Goal: Information Seeking & Learning: Learn about a topic

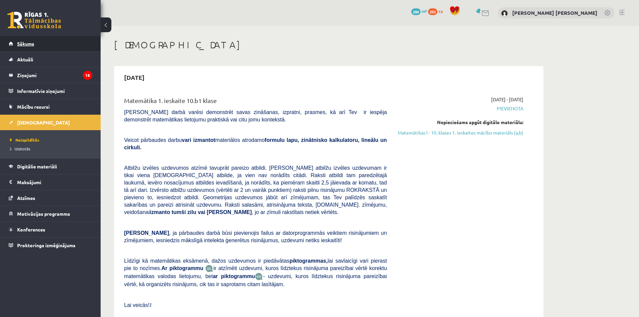
click at [27, 46] on span "Sākums" at bounding box center [25, 44] width 17 height 6
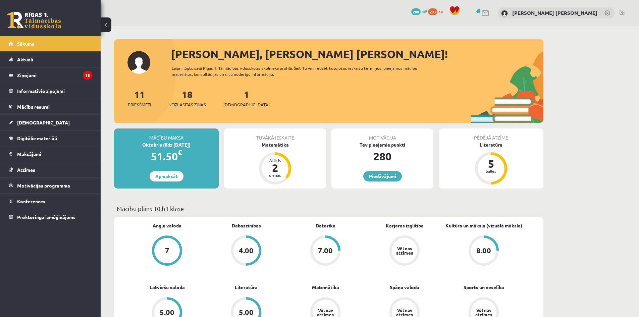
click at [289, 141] on div "Matemātika" at bounding box center [275, 144] width 102 height 7
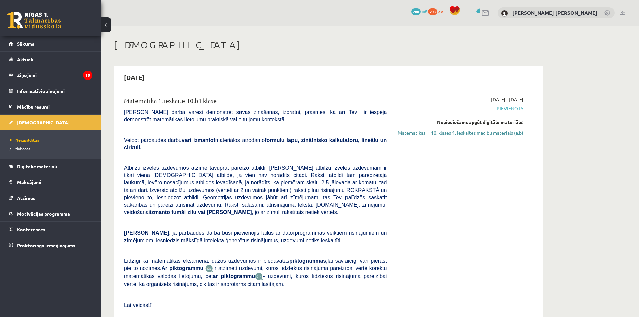
click at [486, 132] on link "Matemātikas I - 10. klases 1. ieskaites mācību materiāls (a,b)" at bounding box center [460, 132] width 126 height 7
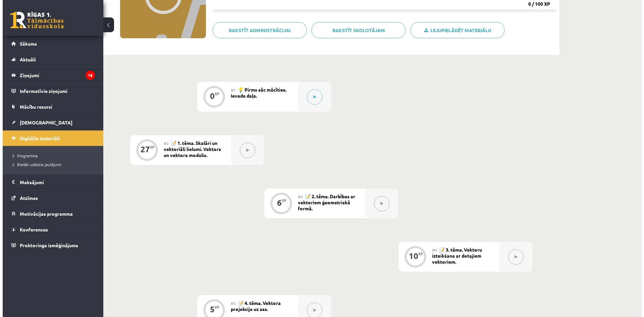
scroll to position [101, 0]
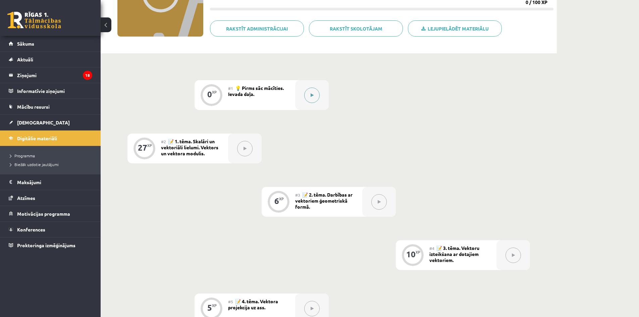
click at [310, 97] on button at bounding box center [311, 95] width 15 height 15
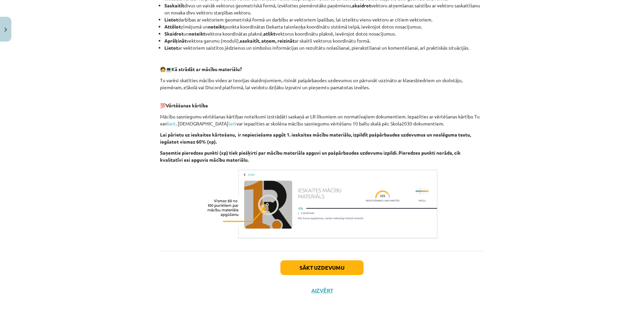
scroll to position [281, 0]
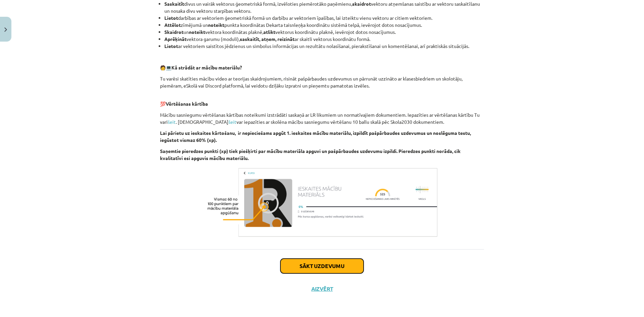
click at [309, 266] on button "Sākt uzdevumu" at bounding box center [321, 266] width 83 height 15
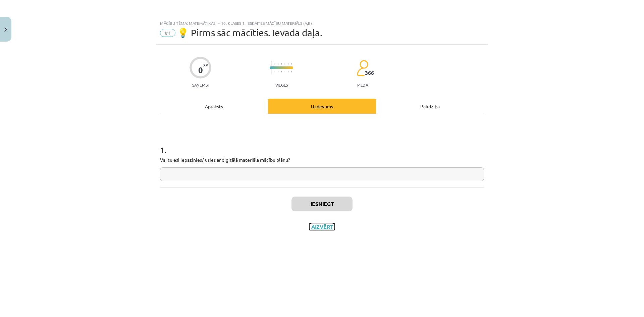
click at [316, 228] on button "Aizvērt" at bounding box center [321, 226] width 25 height 7
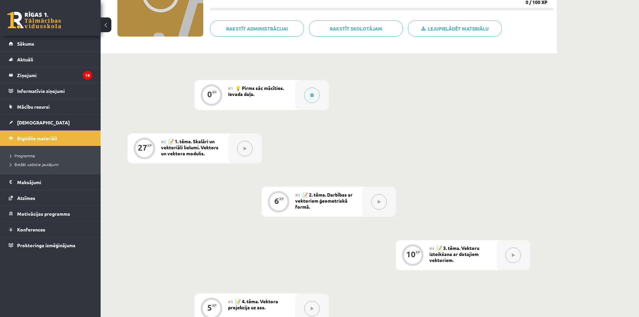
click at [241, 146] on button at bounding box center [244, 148] width 15 height 15
click at [302, 100] on div at bounding box center [312, 95] width 34 height 30
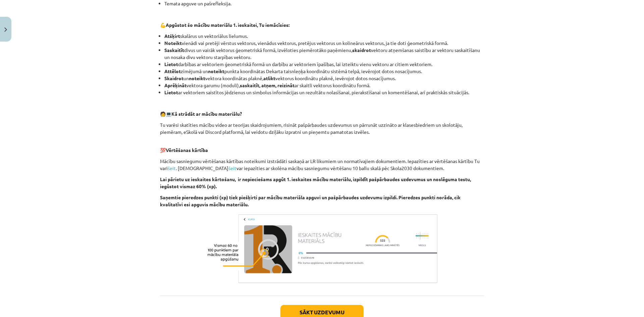
scroll to position [268, 0]
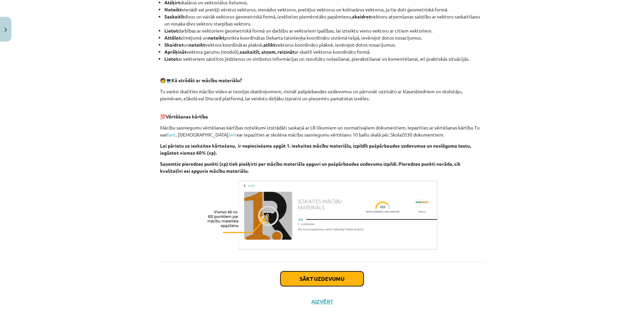
click at [289, 272] on button "Sākt uzdevumu" at bounding box center [321, 278] width 83 height 15
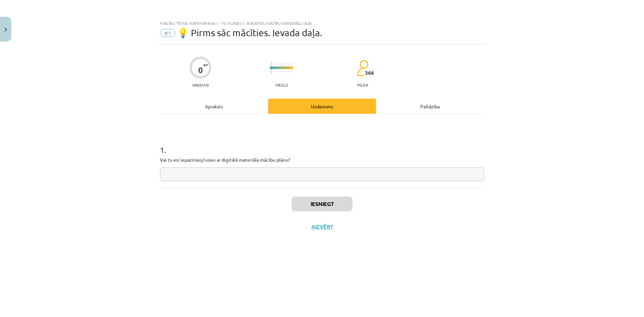
click at [219, 171] on input "text" at bounding box center [322, 174] width 324 height 14
type input "**"
click at [301, 199] on button "Iesniegt" at bounding box center [321, 204] width 61 height 15
click at [323, 232] on button "Nākamā nodarbība" at bounding box center [322, 230] width 66 height 15
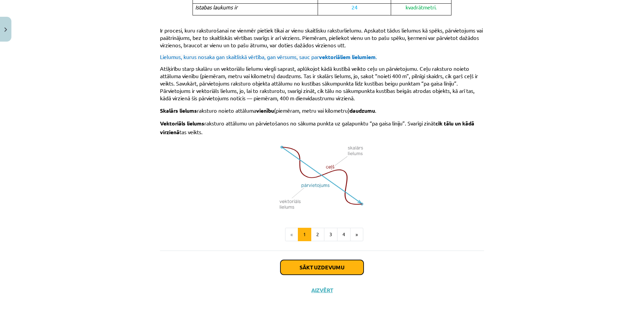
click at [342, 261] on button "Sākt uzdevumu" at bounding box center [321, 267] width 83 height 15
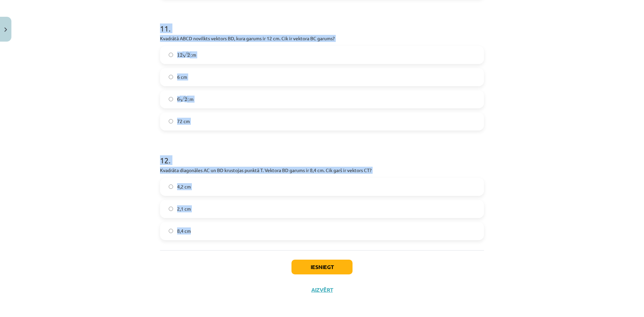
scroll to position [1944, 0]
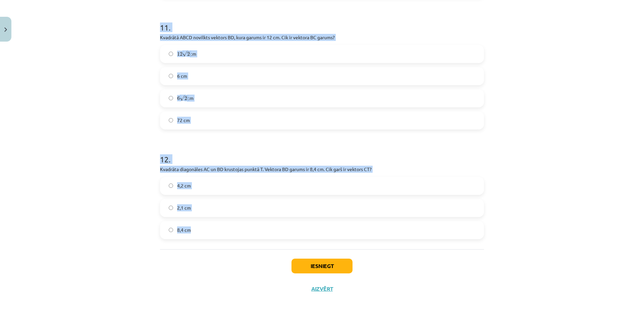
drag, startPoint x: 143, startPoint y: 138, endPoint x: 260, endPoint y: 236, distance: 153.0
click at [260, 236] on div "Mācību tēma: Matemātikas i - 10. klases 1. ieskaites mācību materiāls (a,b) #2 …" at bounding box center [322, 158] width 644 height 317
copy form "Lore ipsumdolors am consect? Adipiscin el seddoeiusm tempori, ut lab et dol mag…"
click at [59, 192] on div "Mācību tēma: Matemātikas i - 10. klases 1. ieskaites mācību materiāls (a,b) #2 …" at bounding box center [322, 158] width 644 height 317
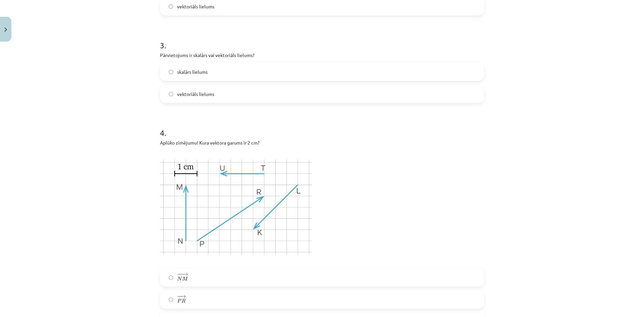
scroll to position [369, 0]
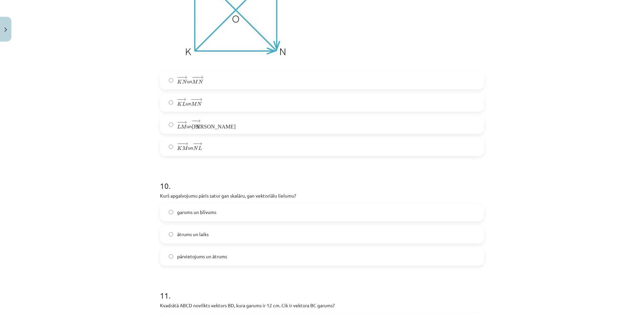
click at [112, 207] on div "Mācību tēma: Matemātikas i - 10. klases 1. ieskaites mācību materiāls (a,b) #2 …" at bounding box center [322, 158] width 644 height 317
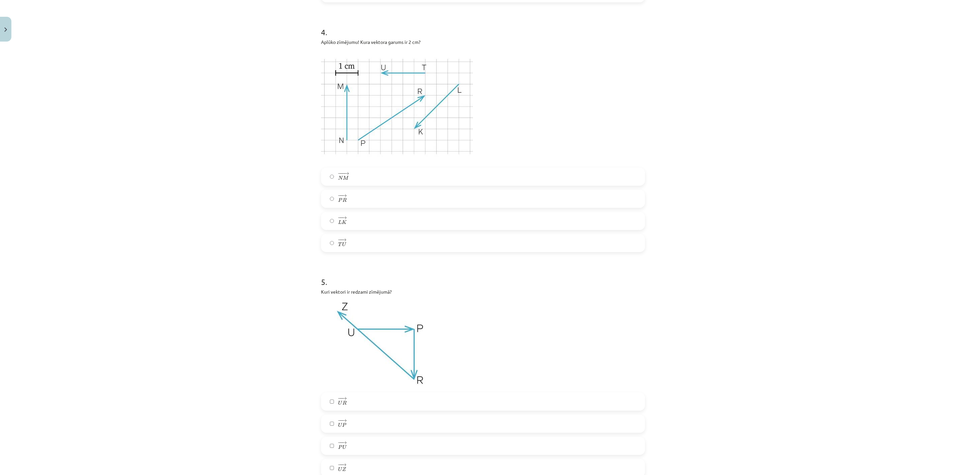
scroll to position [352, 0]
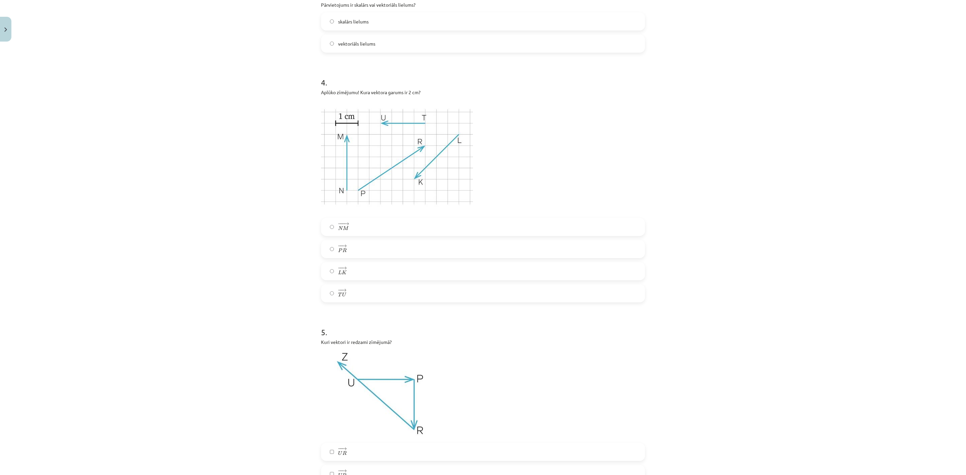
click at [322, 268] on label "− − → L K L K →" at bounding box center [483, 271] width 323 height 17
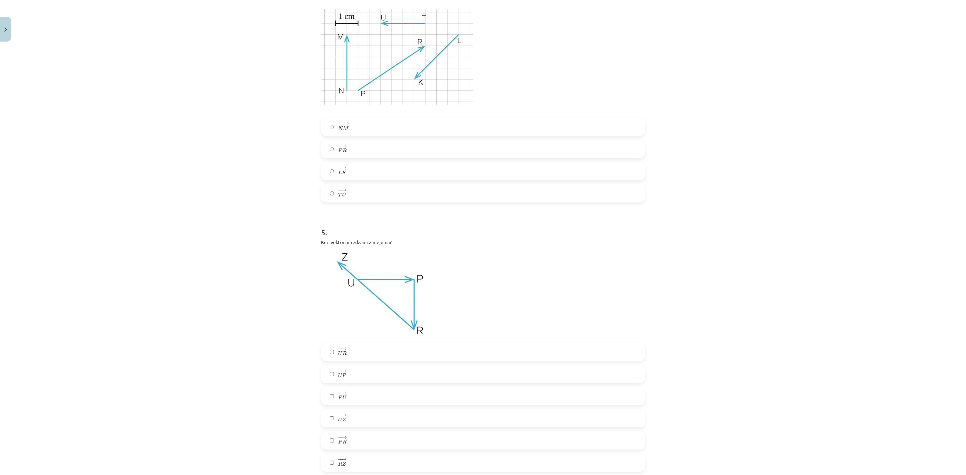
scroll to position [503, 0]
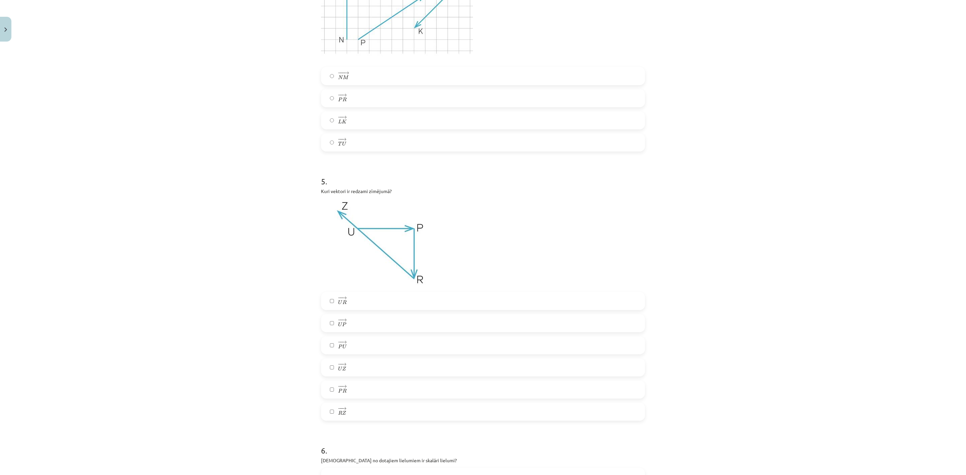
click at [322, 317] on label "− − → U P U P →" at bounding box center [483, 323] width 323 height 17
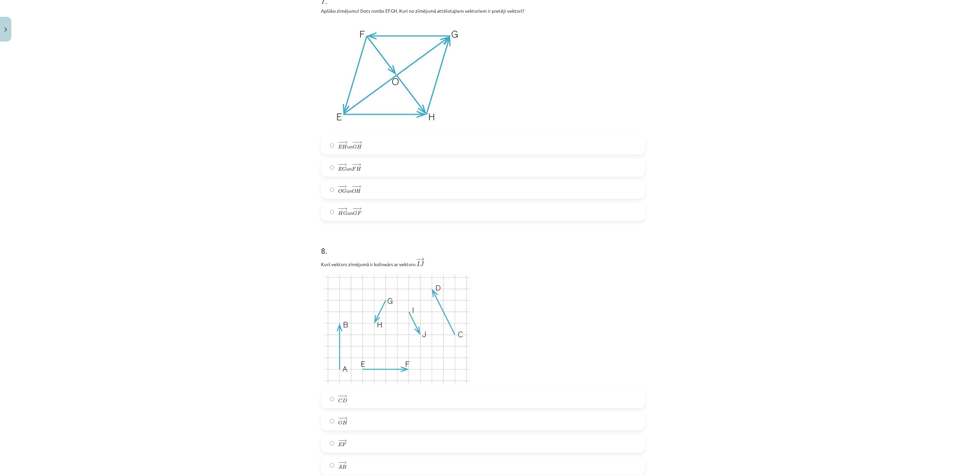
scroll to position [1057, 0]
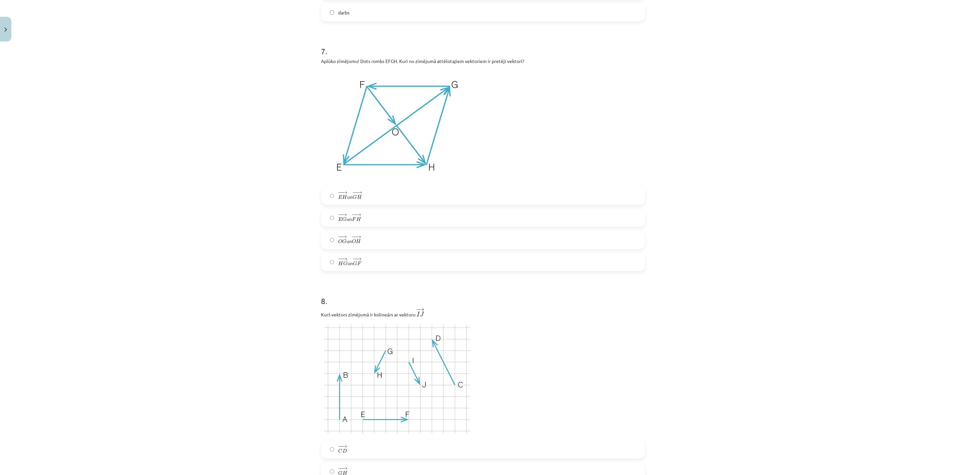
click at [323, 240] on label "− − → O G O G → un − − → O H O H →" at bounding box center [483, 240] width 323 height 17
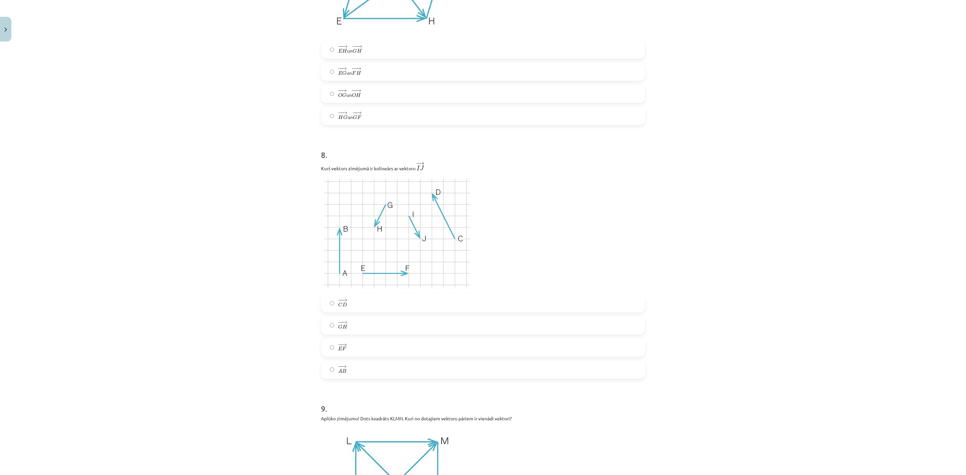
scroll to position [1208, 0]
click at [325, 302] on label "− − → C D C D →" at bounding box center [483, 298] width 323 height 17
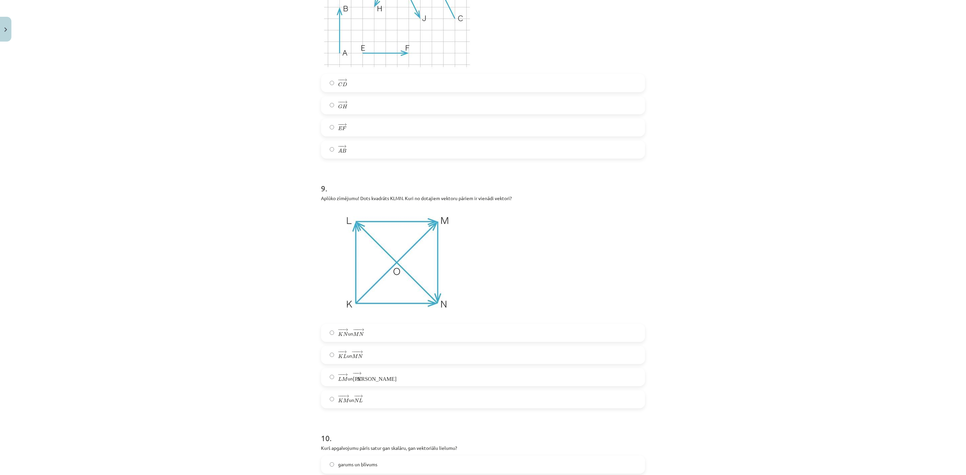
scroll to position [1459, 0]
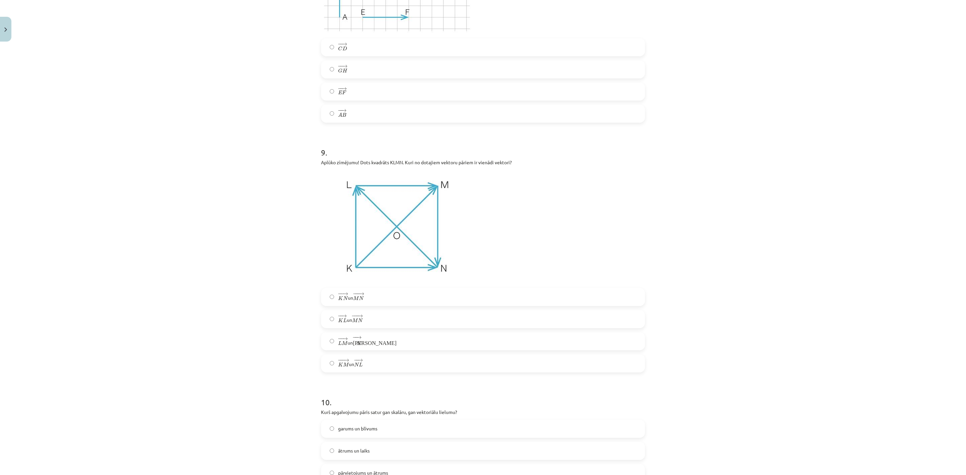
click at [239, 308] on div "Mācību tēma: Matemātikas i - 10. klases 1. ieskaites mācību materiāls (a,b) #2 …" at bounding box center [483, 237] width 966 height 475
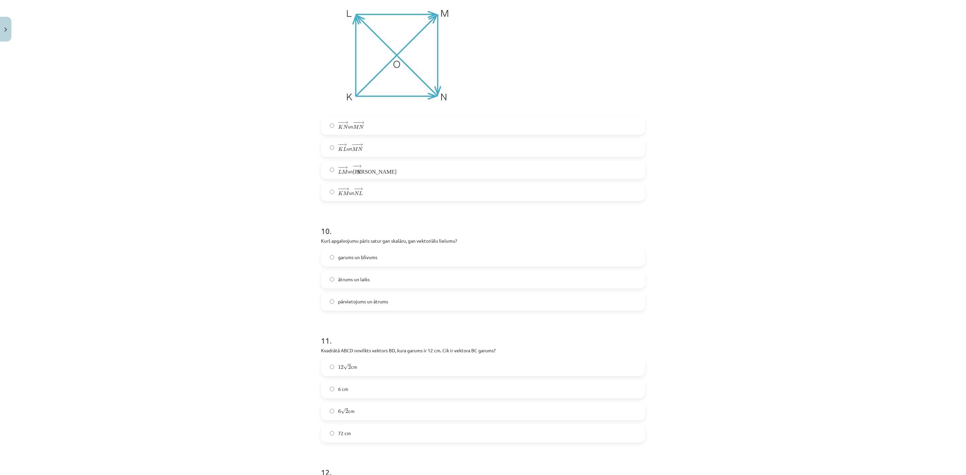
scroll to position [1761, 0]
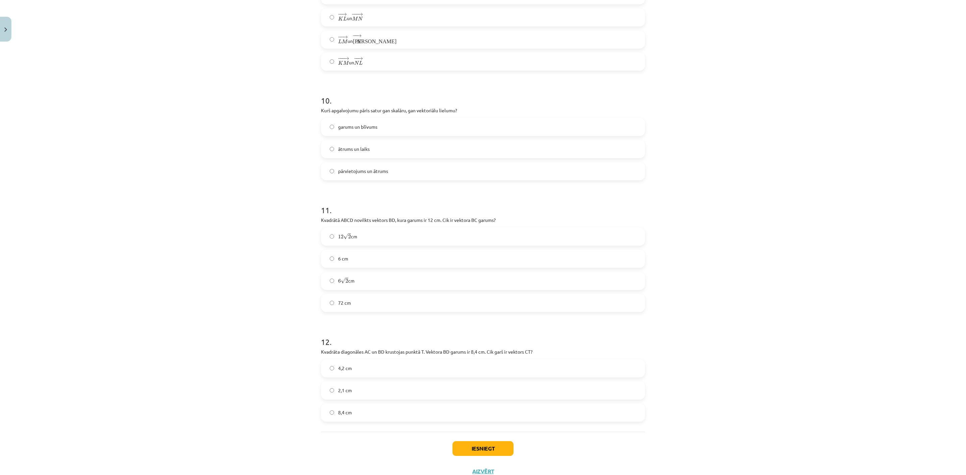
click at [203, 277] on div "Mācību tēma: Matemātikas i - 10. klases 1. ieskaites mācību materiāls (a,b) #2 …" at bounding box center [483, 237] width 966 height 475
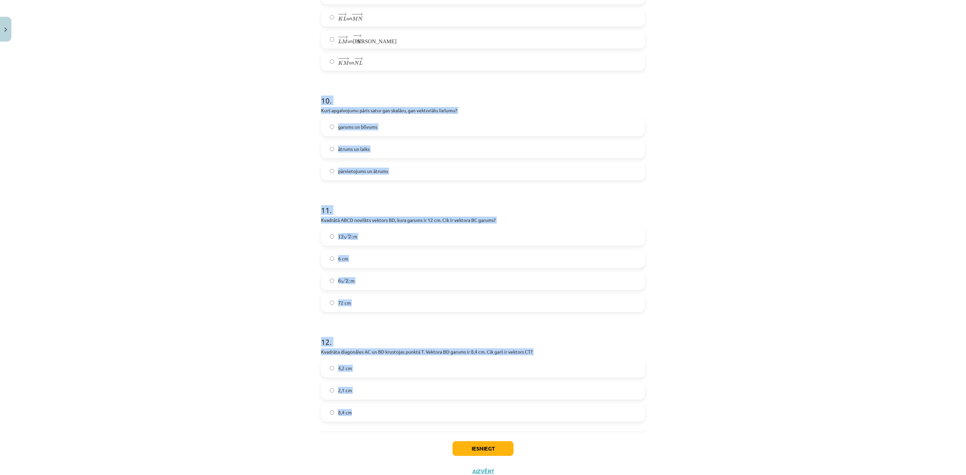
drag, startPoint x: 303, startPoint y: 105, endPoint x: 558, endPoint y: 422, distance: 407.4
click at [560, 317] on div "Mācību tēma: Matemātikas i - 10. klases 1. ieskaites mācību materiāls (a,b) #2 …" at bounding box center [483, 237] width 966 height 475
copy form "10 . Kurš apgalvojumu pāris satur gan skalāru, gan vektoriālu lielumu? garums u…"
click at [284, 195] on div "Mācību tēma: Matemātikas i - 10. klases 1. ieskaites mācību materiāls (a,b) #2 …" at bounding box center [483, 237] width 966 height 475
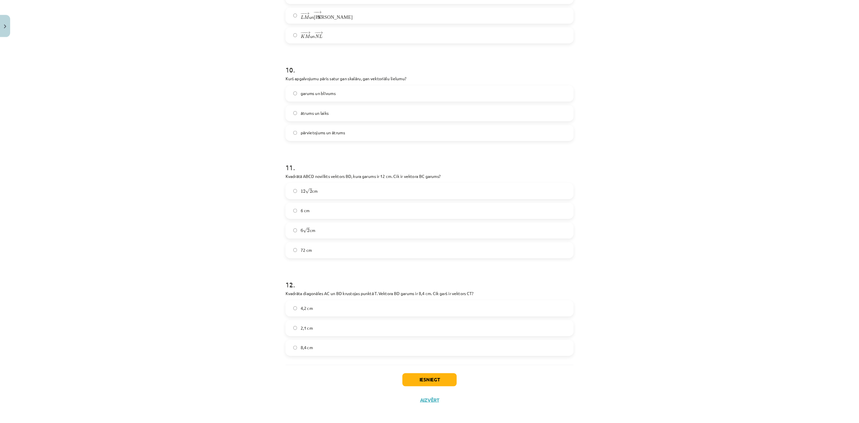
scroll to position [1786, 0]
drag, startPoint x: 283, startPoint y: 323, endPoint x: 288, endPoint y: 344, distance: 21.7
click at [283, 317] on div "Mācību tēma: Matemātikas i - 10. klases 1. ieskaites mācību materiāls (a,b) #2 …" at bounding box center [483, 237] width 966 height 475
click at [323, 317] on label "4,2 cm" at bounding box center [483, 344] width 323 height 17
click at [464, 317] on button "Iesniegt" at bounding box center [482, 424] width 61 height 15
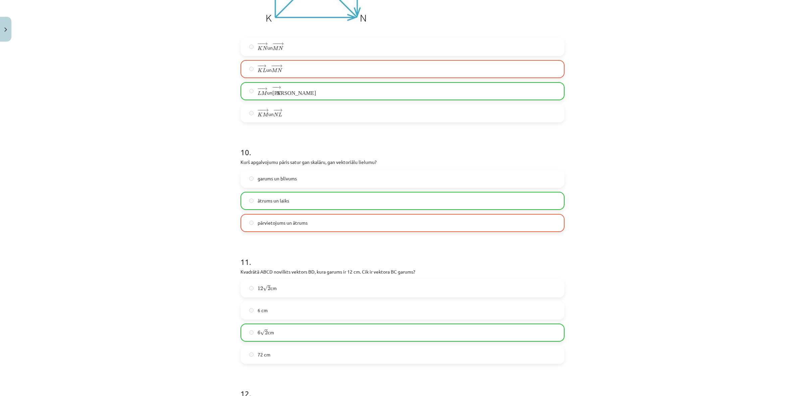
scroll to position [1655, 0]
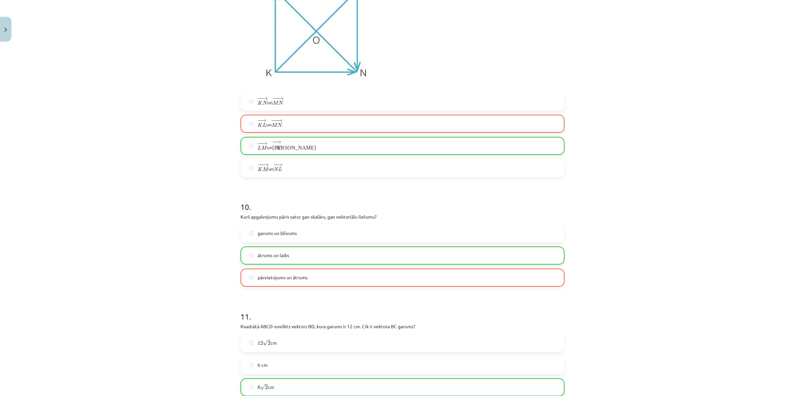
click at [248, 272] on label "pārvietojums un ātrums" at bounding box center [402, 277] width 323 height 17
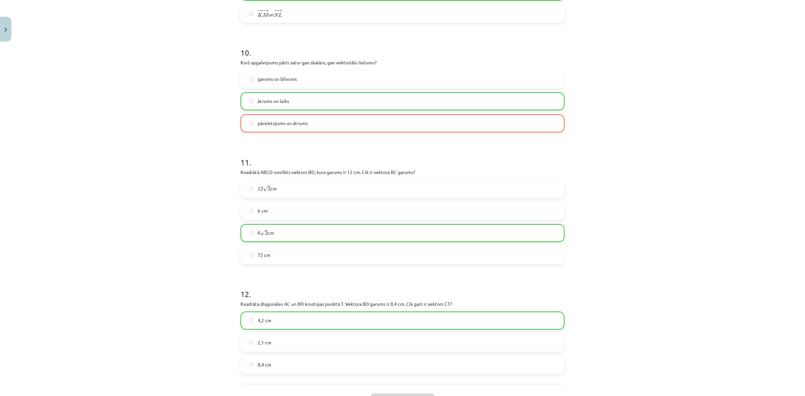
scroll to position [1886, 0]
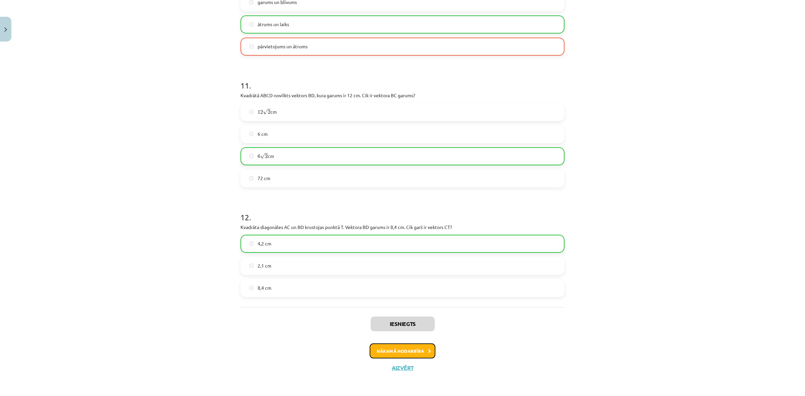
click at [391, 317] on button "Nākamā nodarbība" at bounding box center [403, 350] width 66 height 15
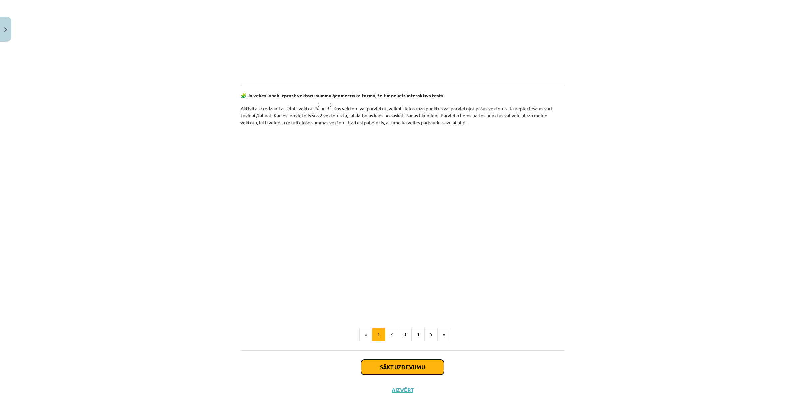
click at [417, 317] on button "Sākt uzdevumu" at bounding box center [402, 367] width 83 height 15
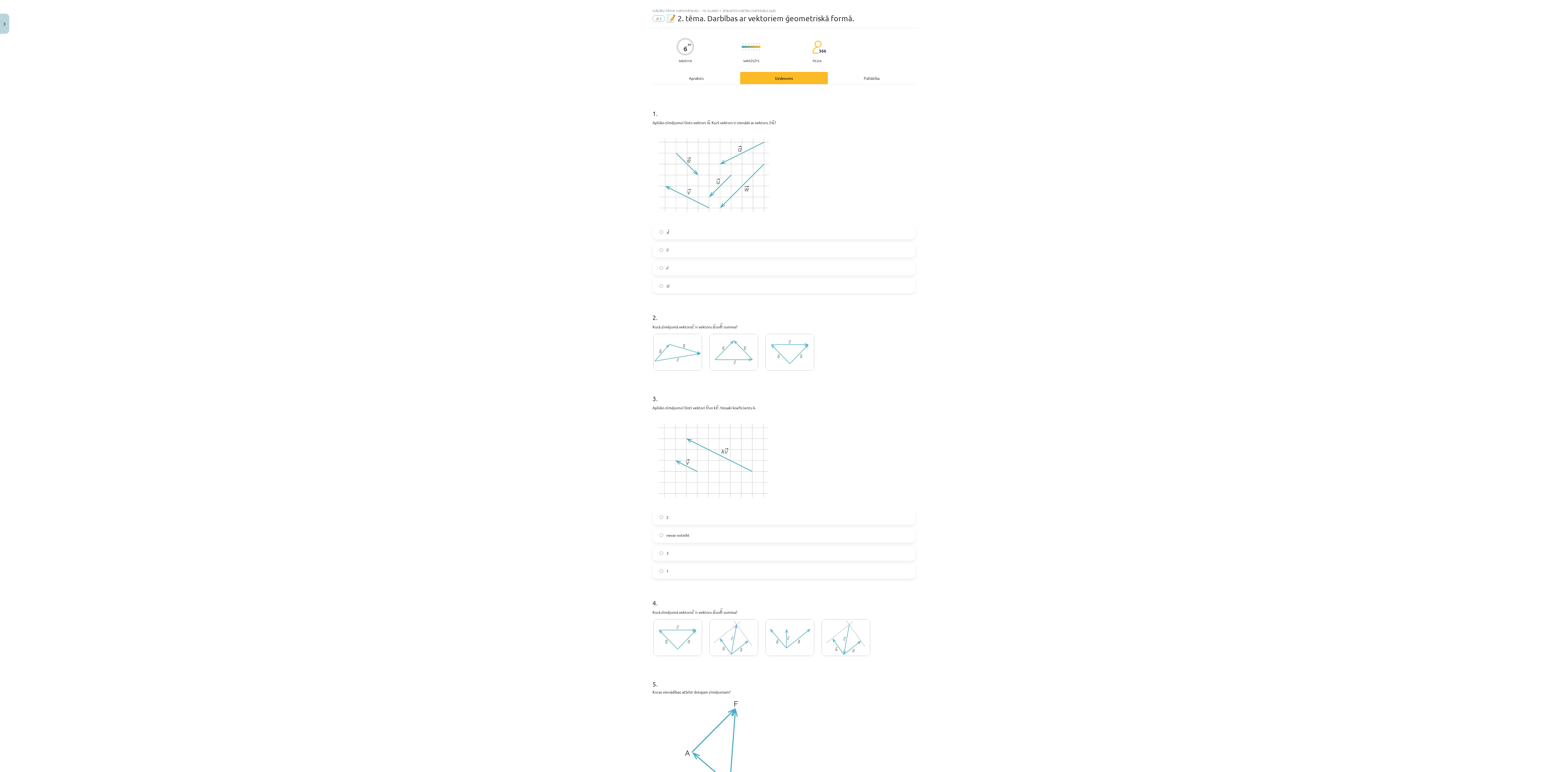
scroll to position [0, 0]
click at [373, 257] on div "Mācību tēma: Matemātikas i - 10. klases 1. ieskaites mācību materiāls (a,b) #3 …" at bounding box center [784, 386] width 1568 height 772
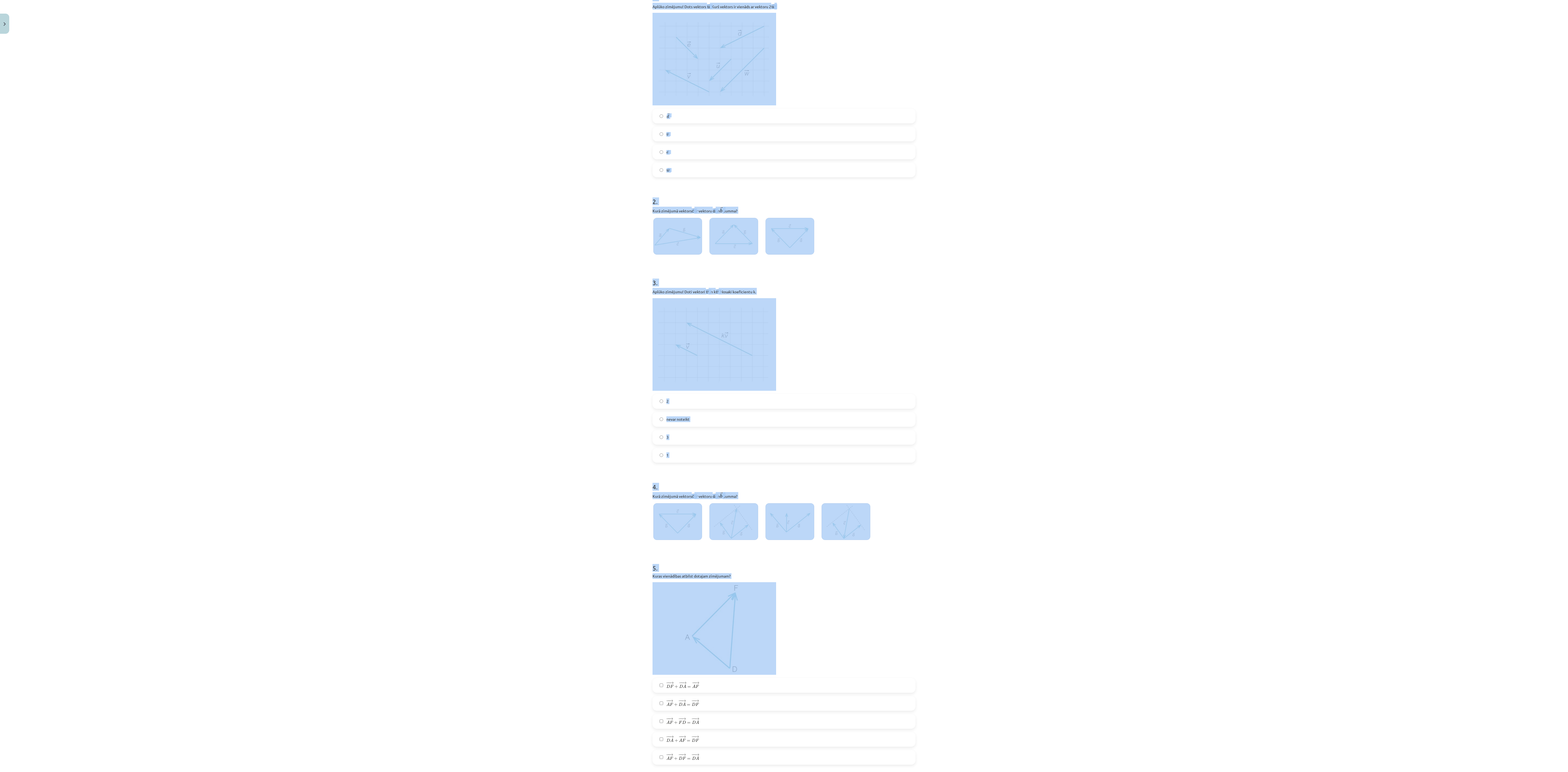
scroll to position [183, 0]
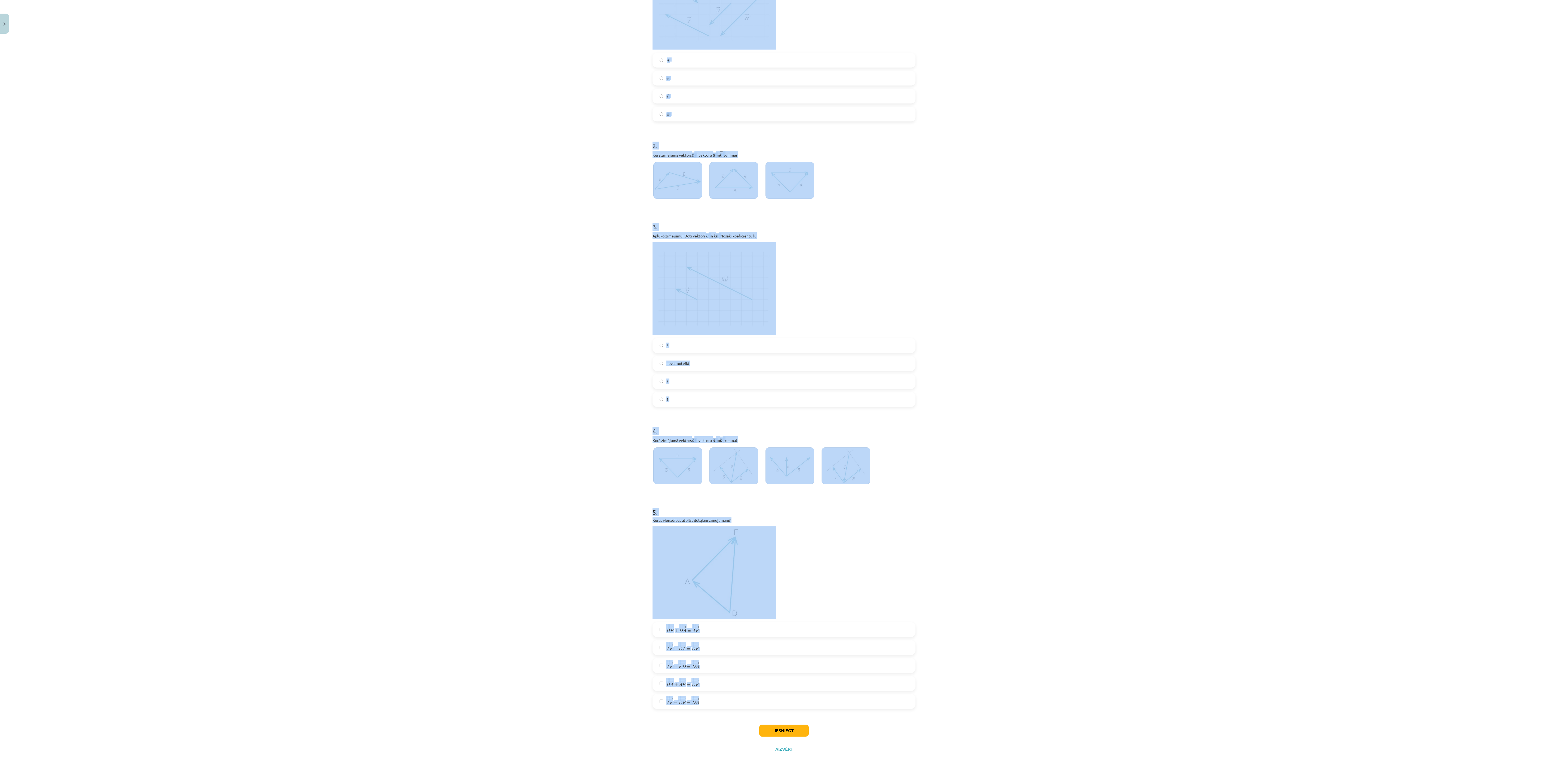
drag, startPoint x: 635, startPoint y: 117, endPoint x: 876, endPoint y: 714, distance: 643.8
click at [519, 257] on div "Mācību tēma: Matemātikas i - 10. klases 1. ieskaites mācību materiāls (a,b) #3 …" at bounding box center [784, 386] width 1568 height 772
copy form "1 . Aplūko zīmējumu! Dots vektors ﻿ → u u → ﻿. Kurš vektors ir vienāds ar vekto…"
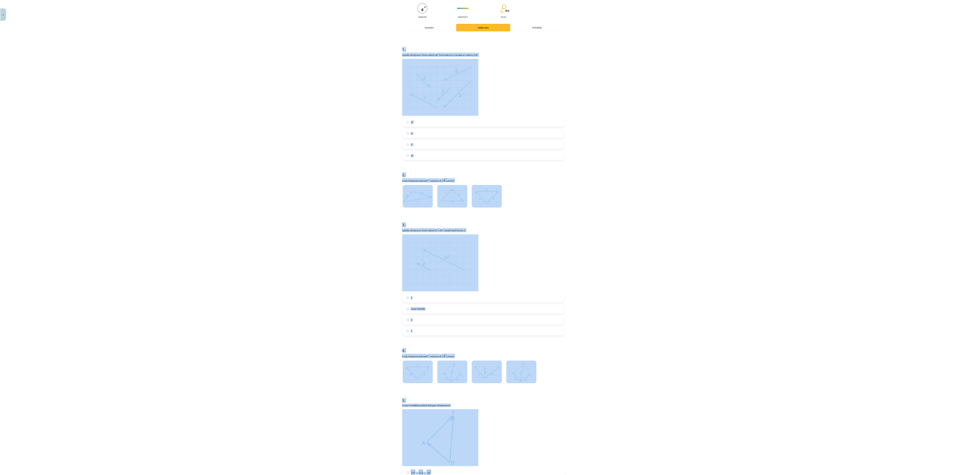
scroll to position [0, 0]
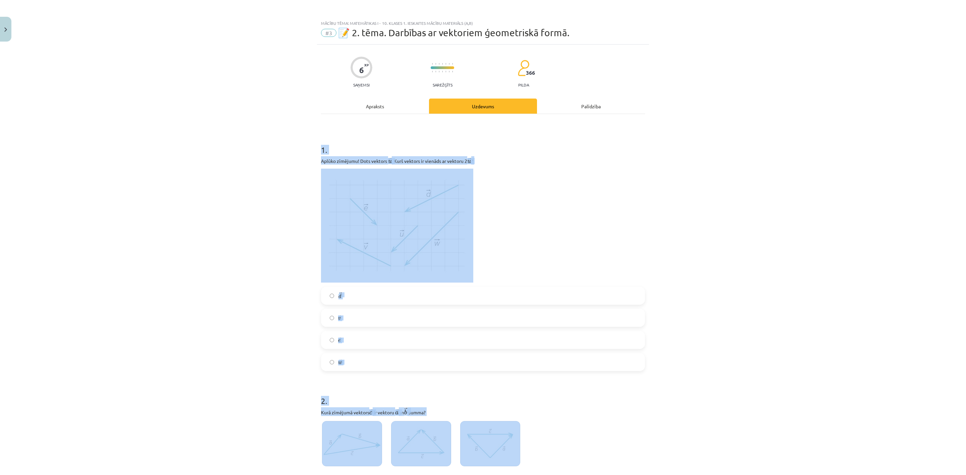
click at [216, 256] on div "Mācību tēma: Matemātikas i - 10. klases 1. ieskaites mācību materiāls (a,b) #3 …" at bounding box center [483, 237] width 966 height 475
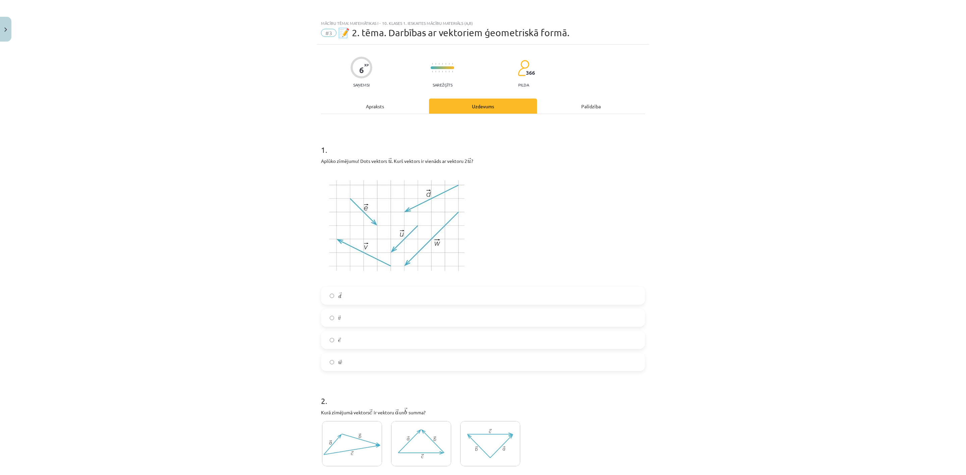
click at [370, 317] on label "→ e e →" at bounding box center [483, 340] width 323 height 17
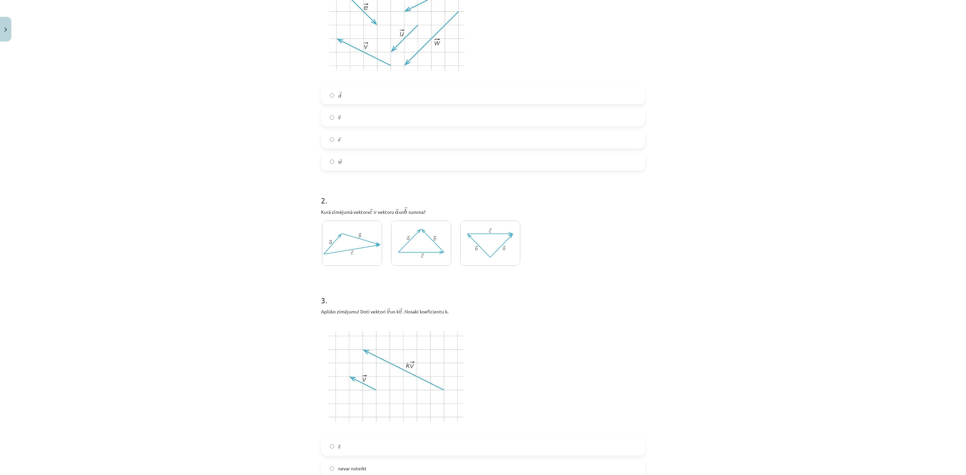
scroll to position [201, 0]
click at [329, 234] on img at bounding box center [352, 242] width 60 height 45
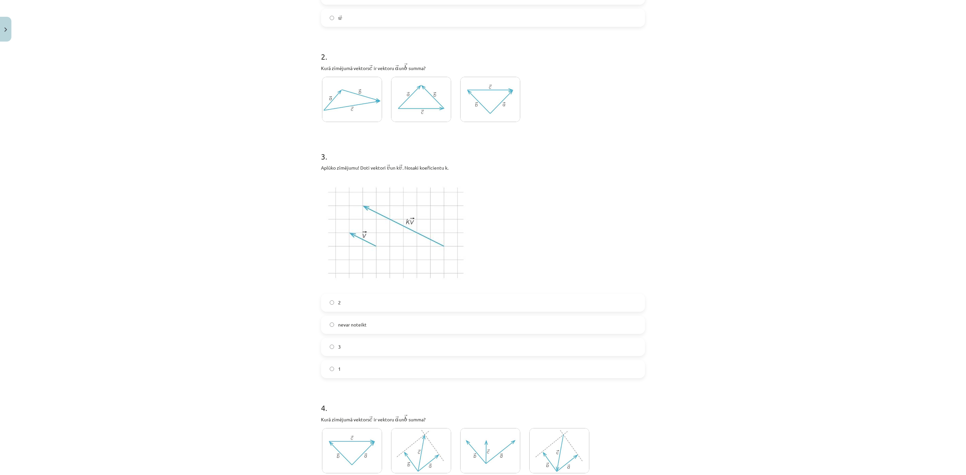
scroll to position [352, 0]
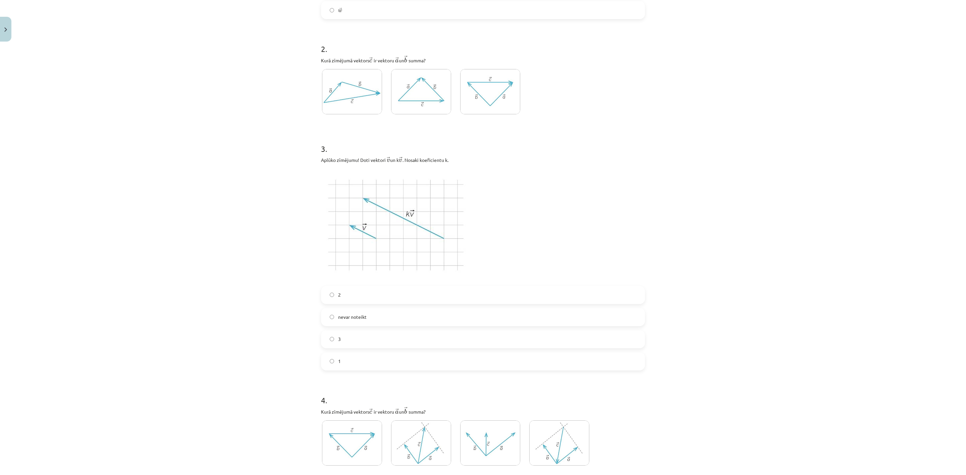
click at [226, 273] on div "Mācību tēma: Matemātikas i - 10. klases 1. ieskaites mācību materiāls (a,b) #3 …" at bounding box center [483, 237] width 966 height 475
click at [355, 302] on label "2" at bounding box center [483, 295] width 323 height 17
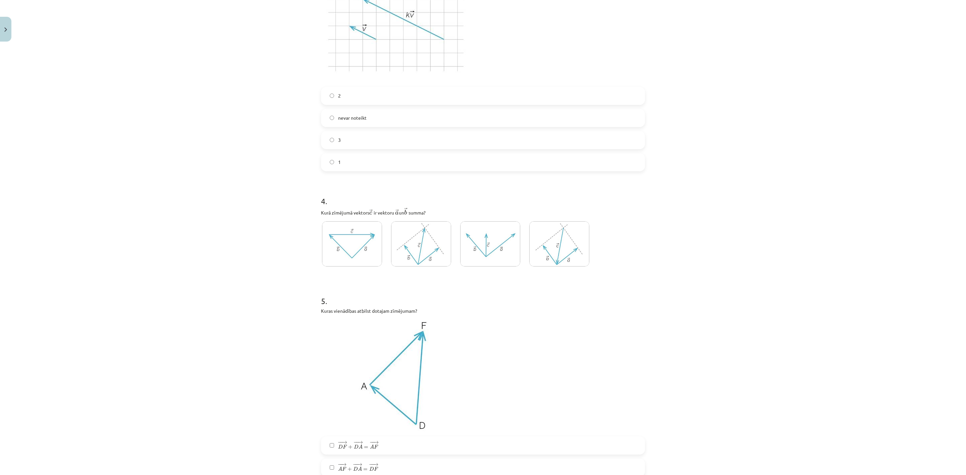
scroll to position [553, 0]
drag, startPoint x: 173, startPoint y: 268, endPoint x: 183, endPoint y: 270, distance: 10.6
click at [176, 269] on div "Mācību tēma: Matemātikas i - 10. klases 1. ieskaites mācību materiāls (a,b) #3 …" at bounding box center [483, 237] width 966 height 475
click at [488, 254] on img at bounding box center [490, 241] width 60 height 45
click at [246, 304] on div "Mācību tēma: Matemātikas i - 10. klases 1. ieskaites mācību materiāls (a,b) #3 …" at bounding box center [483, 237] width 966 height 475
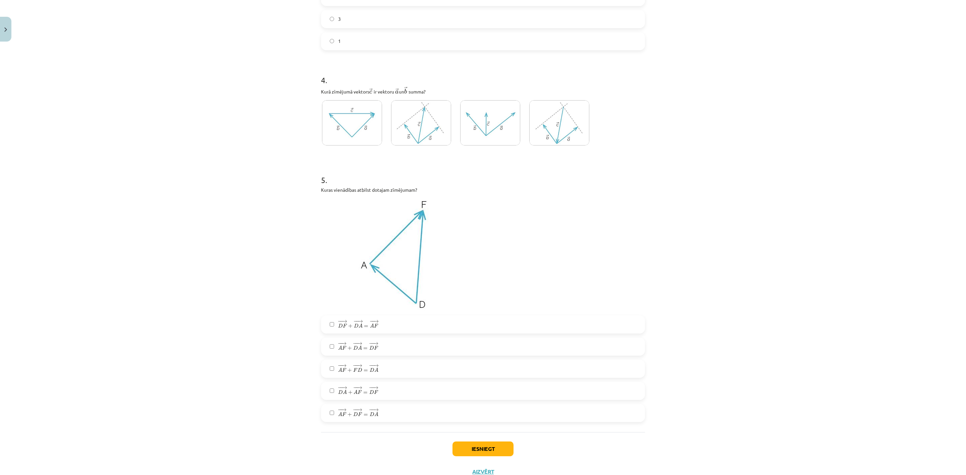
scroll to position [699, 0]
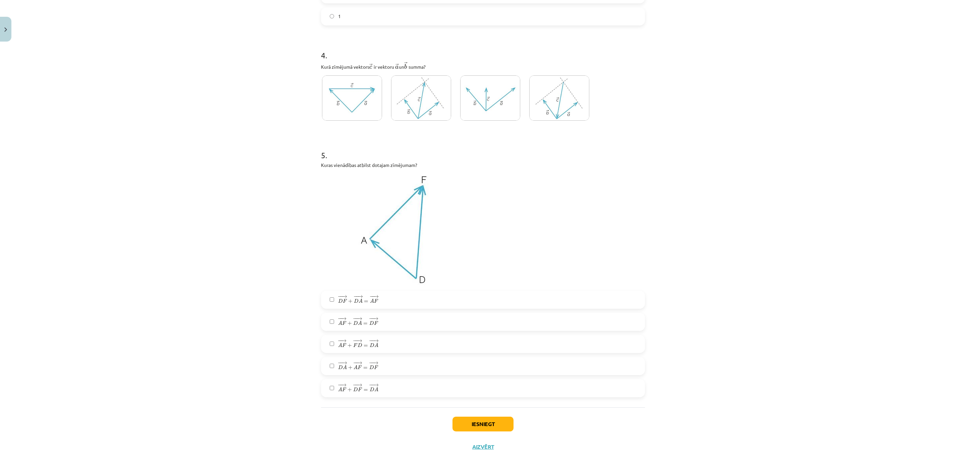
click at [177, 317] on div "Mācību tēma: Matemātikas i - 10. klases 1. ieskaites mācību materiāls (a,b) #3 …" at bounding box center [483, 237] width 966 height 475
click at [495, 317] on button "Iesniegt" at bounding box center [482, 424] width 61 height 15
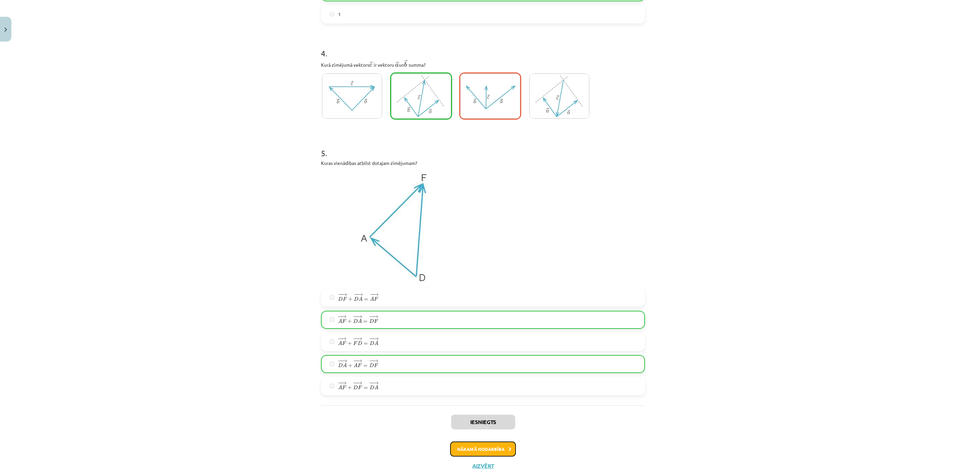
click at [480, 317] on button "Nākamā nodarbība" at bounding box center [483, 449] width 66 height 15
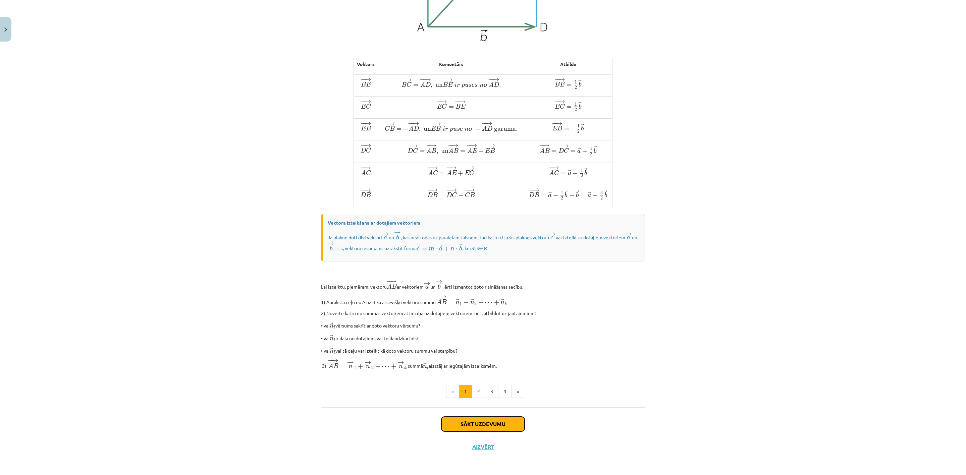
click at [474, 317] on button "Sākt uzdevumu" at bounding box center [482, 424] width 83 height 15
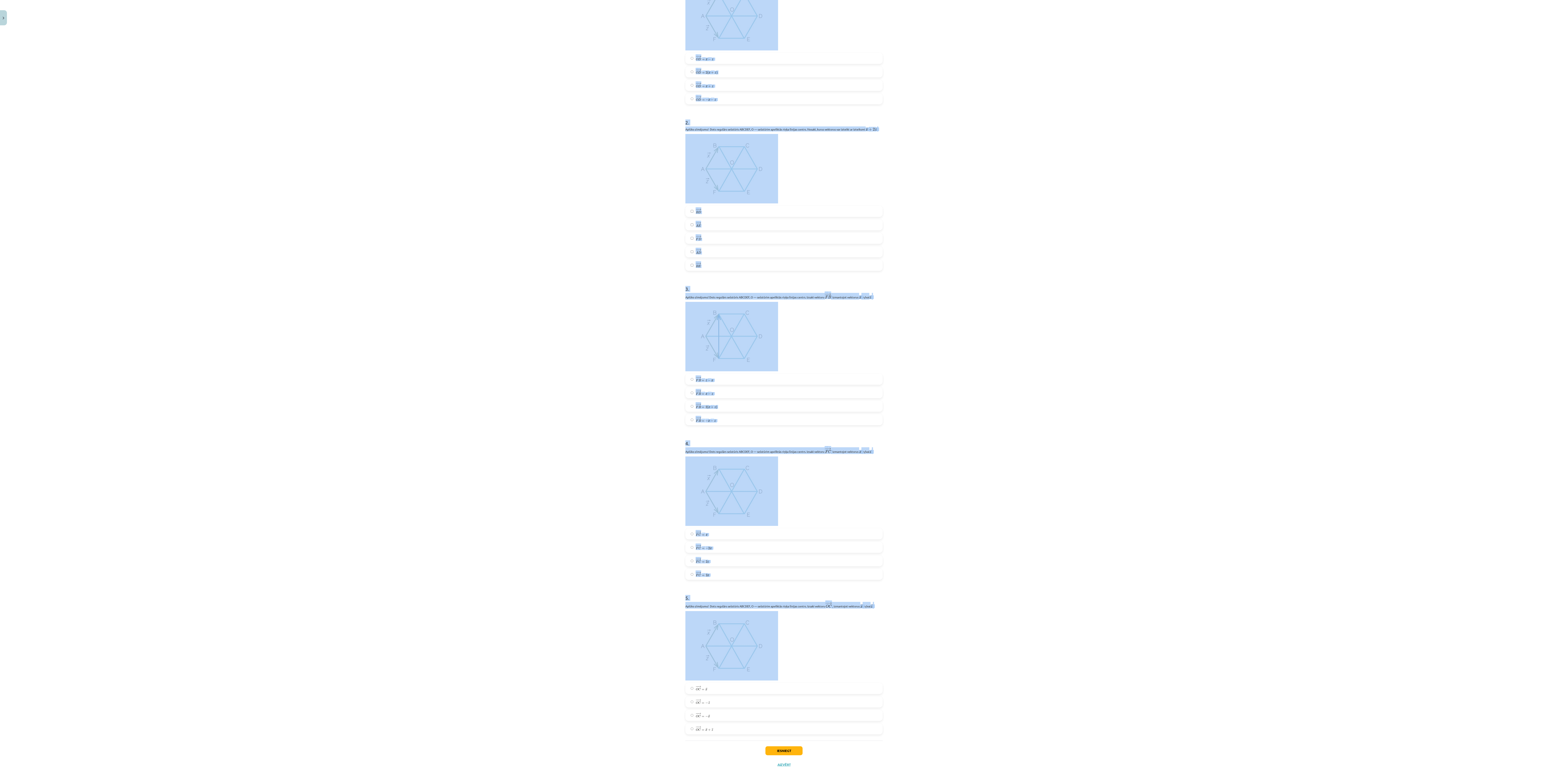
scroll to position [138, 0]
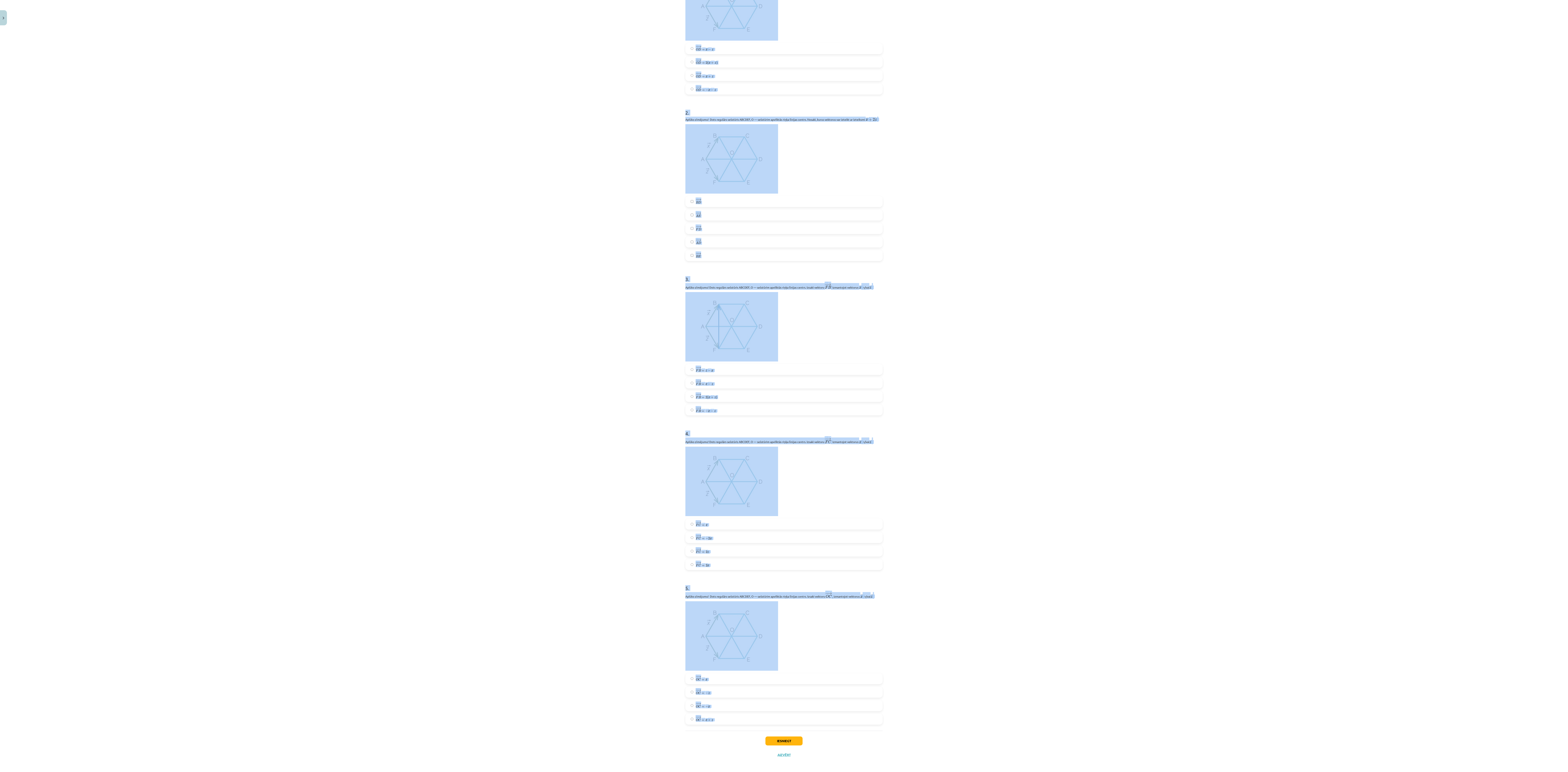
drag, startPoint x: 668, startPoint y: 37, endPoint x: 973, endPoint y: 722, distance: 749.8
click at [389, 193] on div "Mācību tēma: Matemātikas i - 10. klases 1. ieskaites mācību materiāls (a,b) #4 …" at bounding box center [784, 386] width 1568 height 772
copy form "5 . Loremi dolorsit! Amet consecte adipiscin ELITSE, D — eiusmodte incididun ut…"
click at [389, 193] on div "Mācību tēma: Matemātikas i - 10. klases 1. ieskaites mācību materiāls (a,b) #4 …" at bounding box center [784, 386] width 1568 height 772
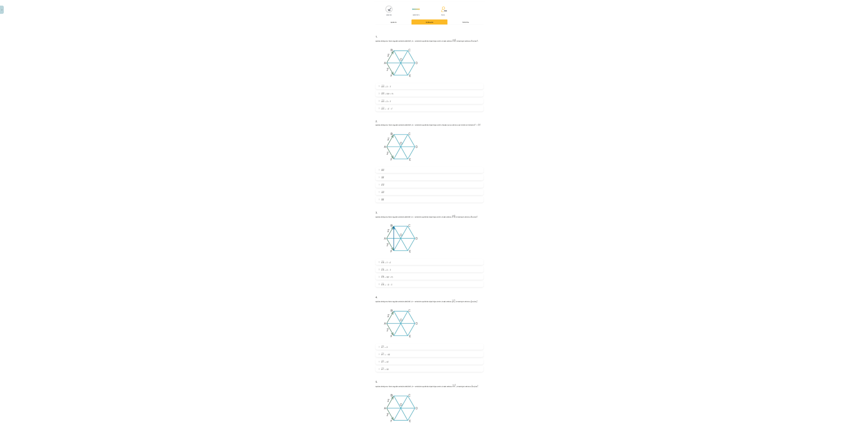
scroll to position [0, 0]
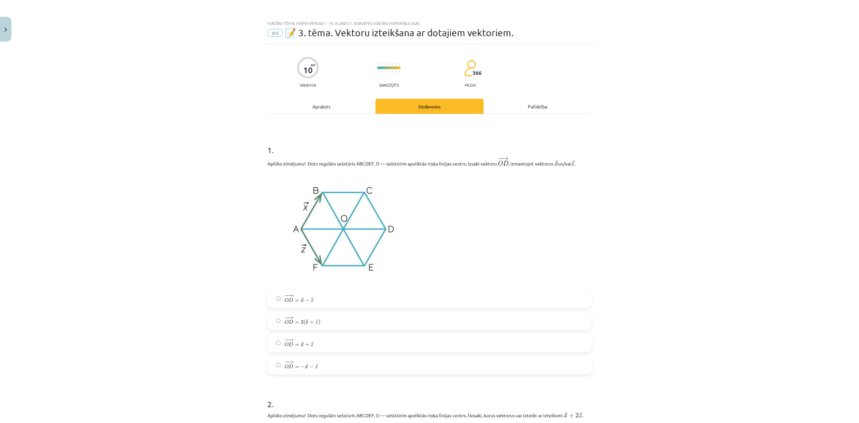
click at [276, 292] on label "− − → O D = → x − → z O D → = x → − z →" at bounding box center [429, 298] width 323 height 17
click at [230, 317] on div "Mācību tēma: Matemātikas i - 10. klases 1. ieskaites mācību materiāls (a,b) #4 …" at bounding box center [429, 211] width 859 height 423
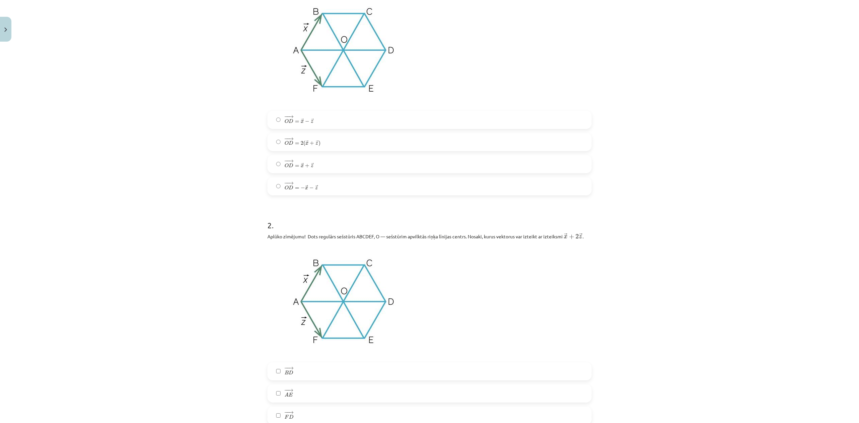
scroll to position [313, 0]
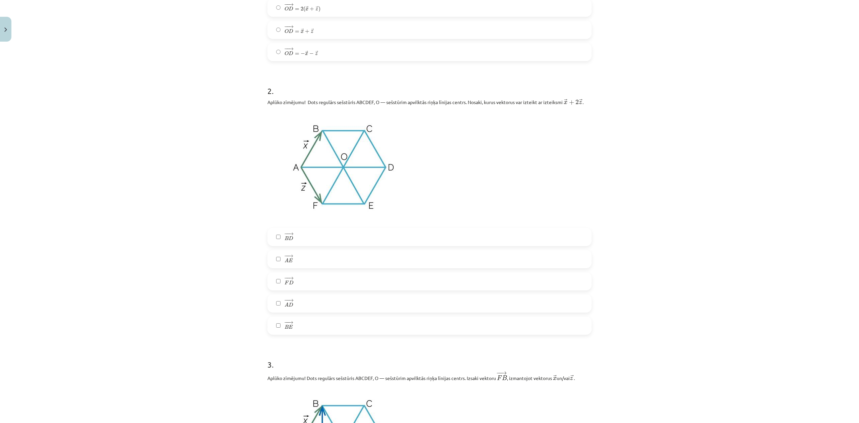
click at [212, 265] on div "Mācību tēma: Matemātikas i - 10. klases 1. ieskaites mācību materiāls (a,b) #4 …" at bounding box center [429, 211] width 859 height 423
click at [270, 262] on label "− − → A E A E →" at bounding box center [429, 259] width 323 height 17
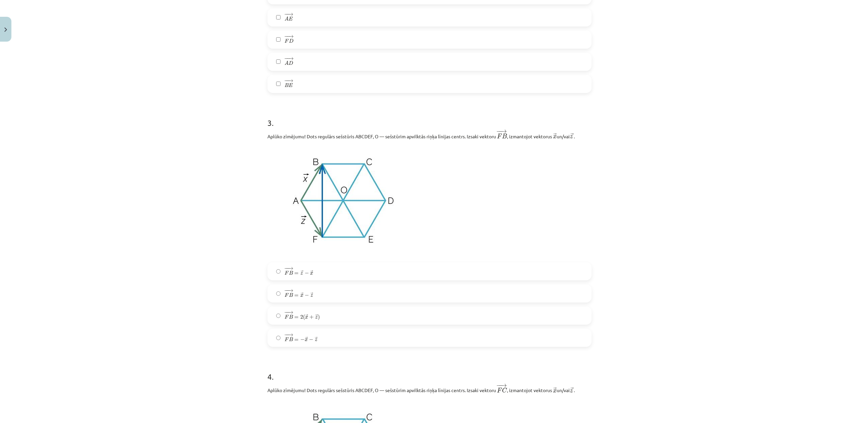
scroll to position [581, 0]
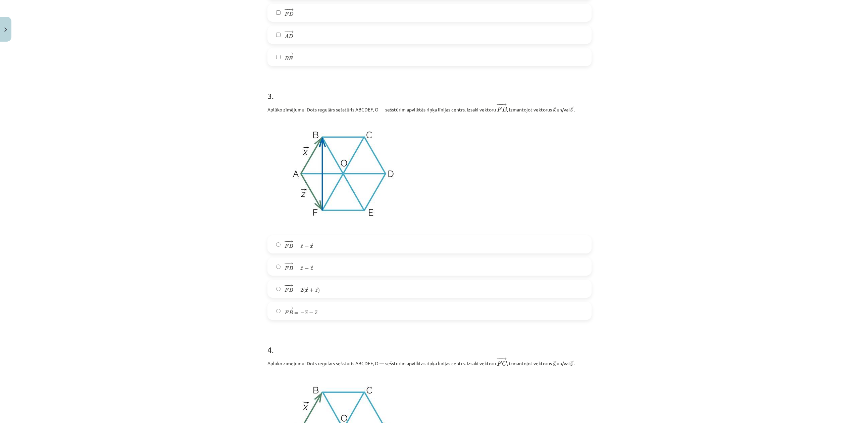
click at [198, 278] on div "Mācību tēma: Matemātikas i - 10. klases 1. ieskaites mācību materiāls (a,b) #4 …" at bounding box center [429, 211] width 859 height 423
click at [272, 271] on label "− − → F B = → x − → z F B → = x → − z →" at bounding box center [429, 266] width 323 height 17
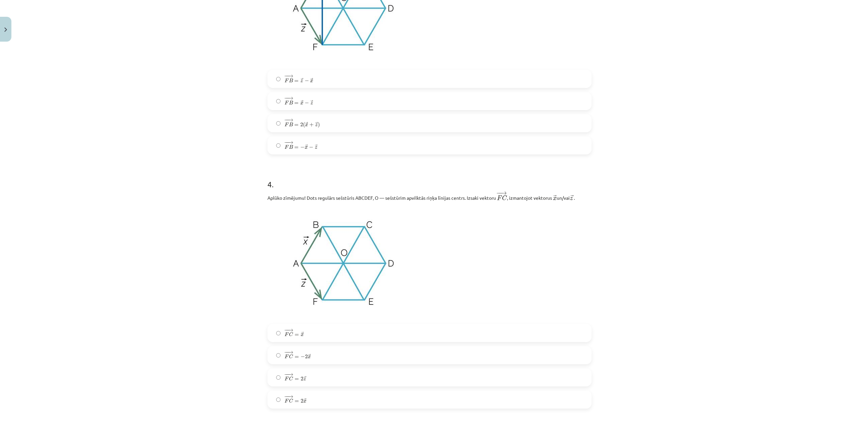
scroll to position [760, 0]
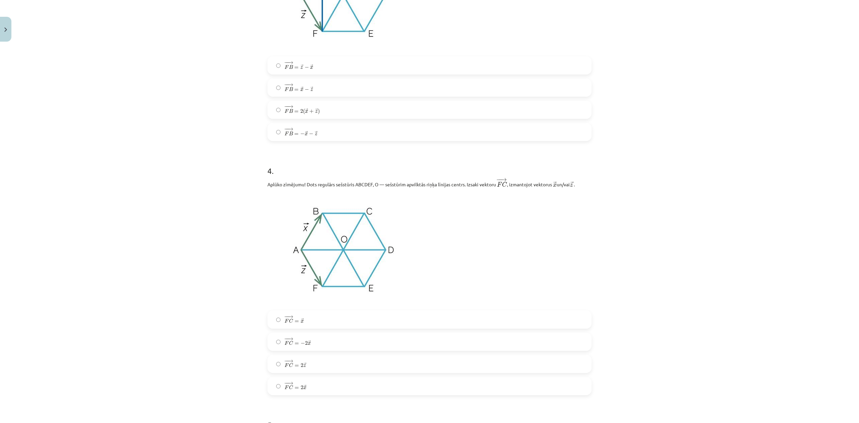
click at [239, 307] on div "Mācību tēma: Matemātikas i - 10. klases 1. ieskaites mācību materiāls (a,b) #4 …" at bounding box center [429, 211] width 859 height 423
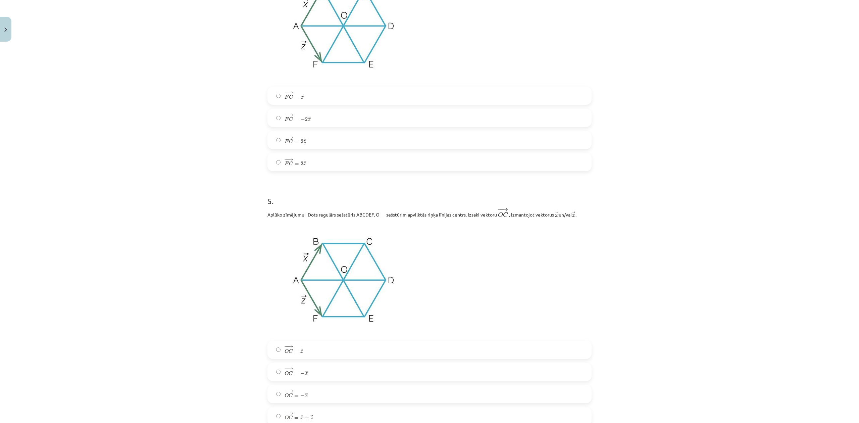
scroll to position [1067, 0]
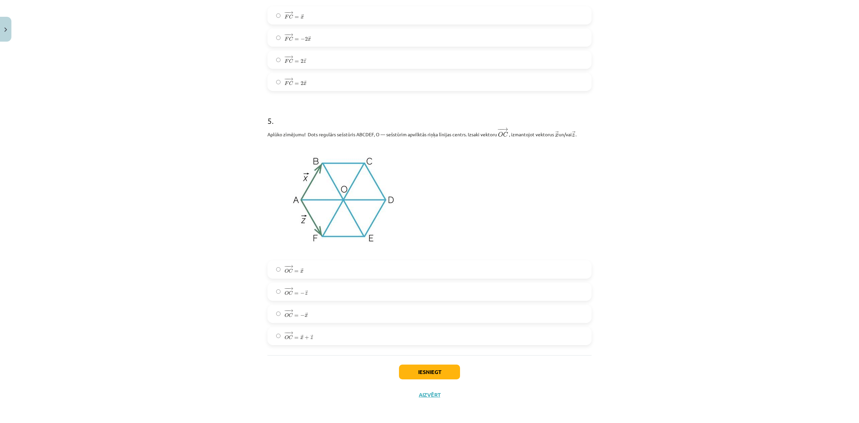
click at [271, 313] on label "− − → O C = − → x O C → = − x →" at bounding box center [429, 313] width 323 height 17
click at [177, 280] on div "Mācību tēma: Matemātikas i - 10. klases 1. ieskaites mācību materiāls (a,b) #4 …" at bounding box center [429, 211] width 859 height 423
click at [422, 317] on button "Iesniegt" at bounding box center [429, 371] width 61 height 15
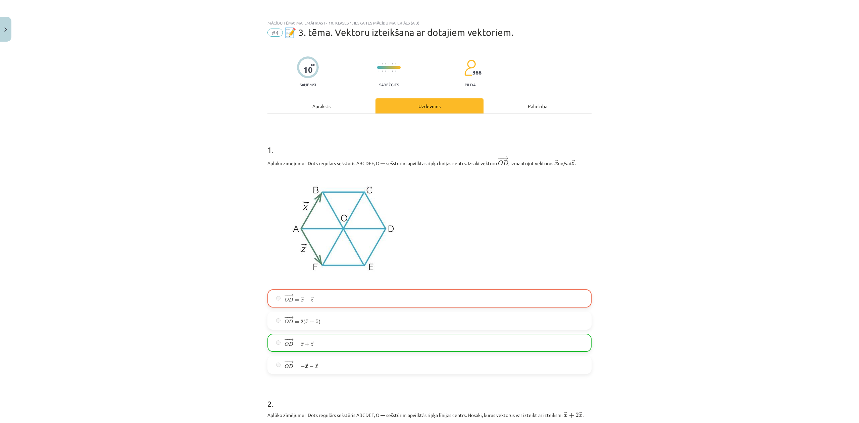
scroll to position [0, 0]
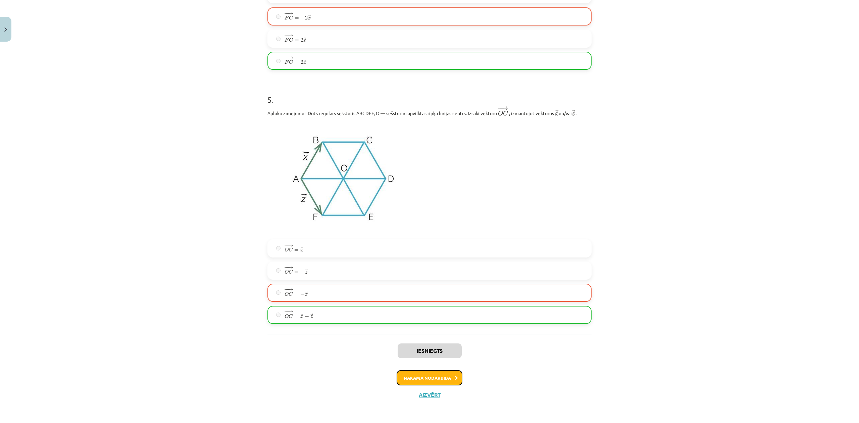
click at [414, 317] on button "Nākamā nodarbība" at bounding box center [429, 377] width 66 height 15
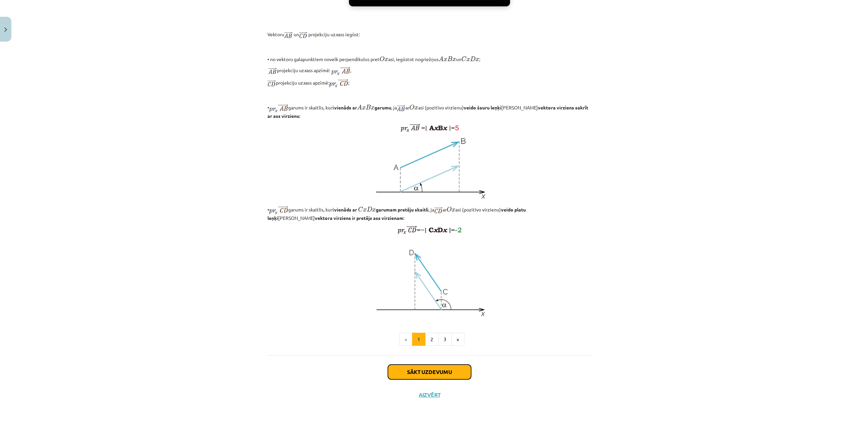
click at [430, 317] on button "Sākt uzdevumu" at bounding box center [429, 371] width 83 height 15
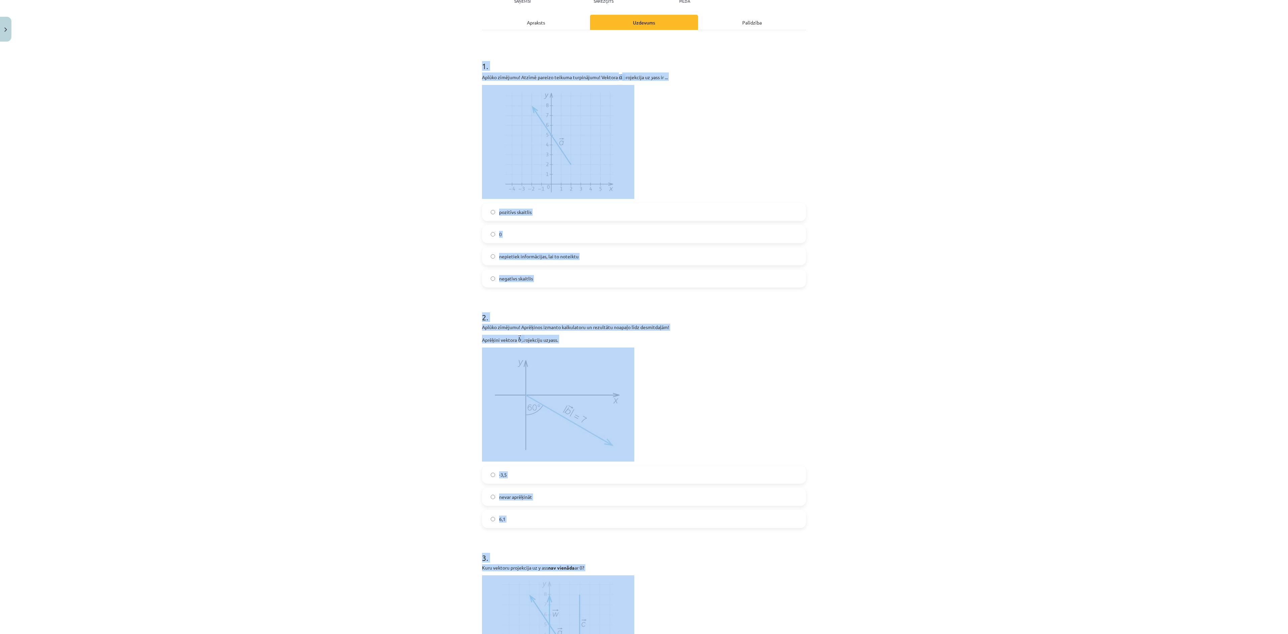
scroll to position [329, 0]
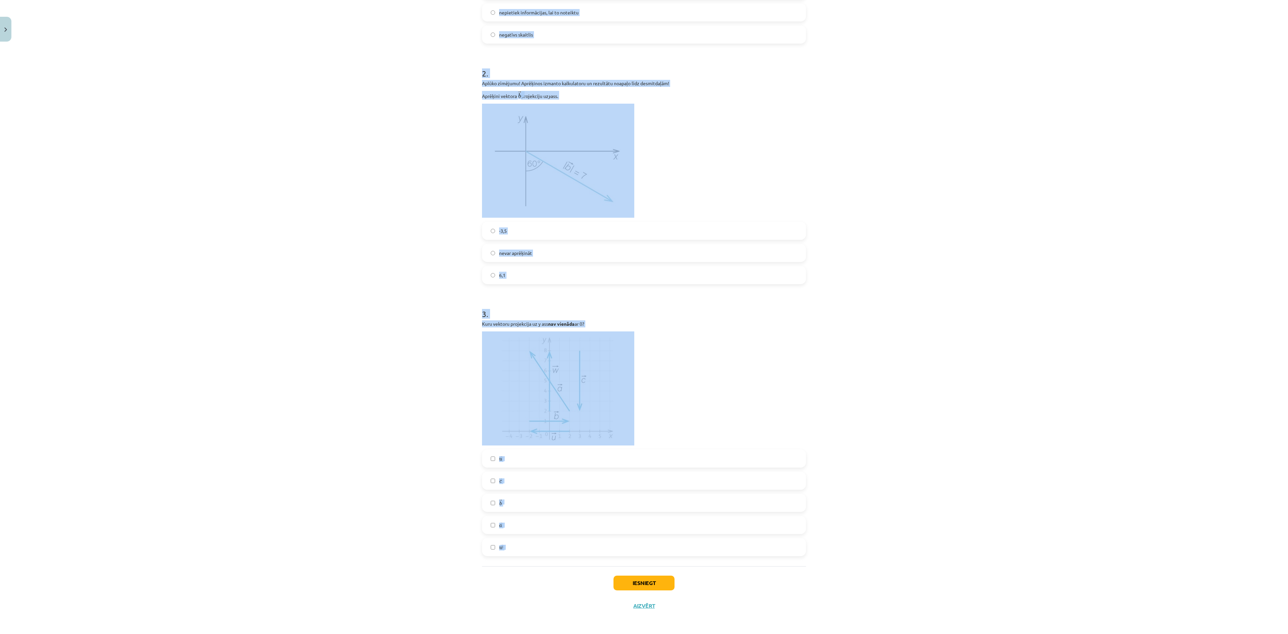
drag, startPoint x: 465, startPoint y: 143, endPoint x: 569, endPoint y: 568, distance: 437.2
click at [569, 317] on div "Mācību tēma: Matemātikas i - 10. klases 1. ieskaites mācību materiāls (a,b) #5 …" at bounding box center [644, 317] width 1288 height 634
copy form "1 . Aplūko zīmējumu! Atzīmē pareizo teikuma turpinājumu! Vektora ﻿ → a a → ﻿ pr…"
click at [248, 317] on div "Mācību tēma: Matemātikas i - 10. klases 1. ieskaites mācību materiāls (a,b) #5 …" at bounding box center [644, 317] width 1288 height 634
